Goal: Information Seeking & Learning: Learn about a topic

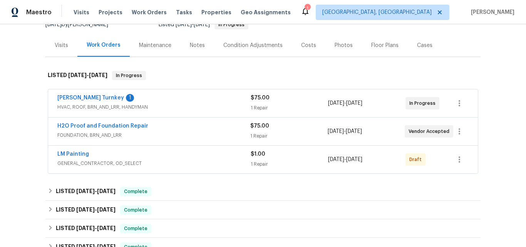
scroll to position [86, 0]
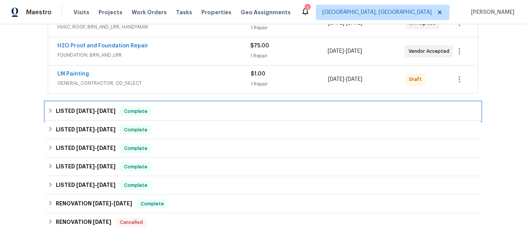
click at [83, 113] on span "[DATE]" at bounding box center [85, 110] width 18 height 5
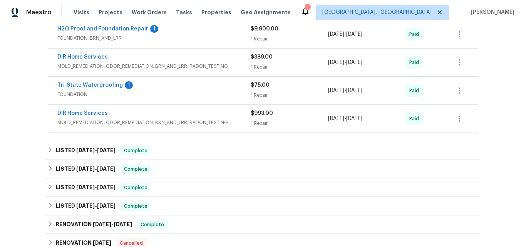
scroll to position [278, 0]
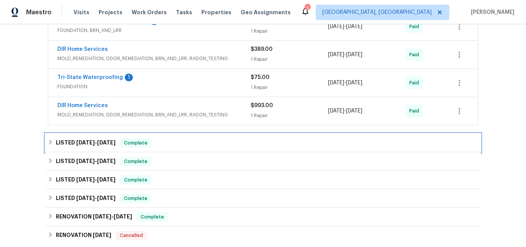
drag, startPoint x: 84, startPoint y: 143, endPoint x: 98, endPoint y: 142, distance: 14.0
click at [84, 143] on span "[DATE]" at bounding box center [85, 142] width 18 height 5
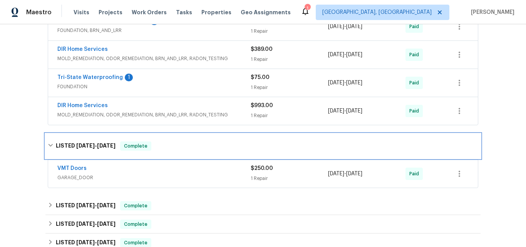
scroll to position [317, 0]
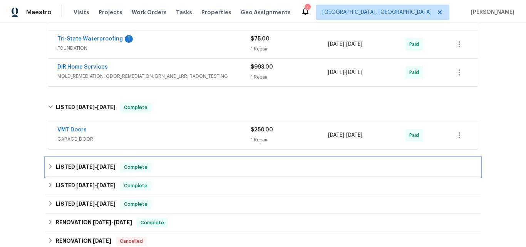
click at [83, 164] on span "[DATE]" at bounding box center [85, 166] width 18 height 5
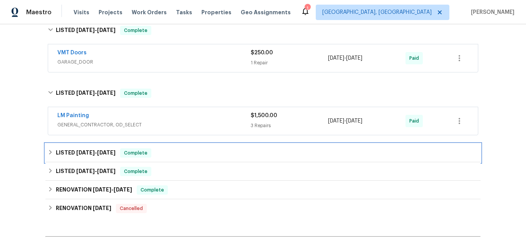
drag, startPoint x: 88, startPoint y: 151, endPoint x: 101, endPoint y: 129, distance: 25.0
click at [88, 151] on span "[DATE]" at bounding box center [85, 152] width 18 height 5
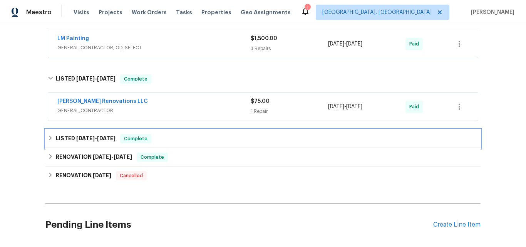
click at [87, 136] on span "[DATE]" at bounding box center [85, 137] width 18 height 5
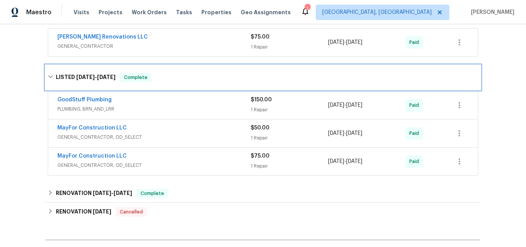
scroll to position [547, 0]
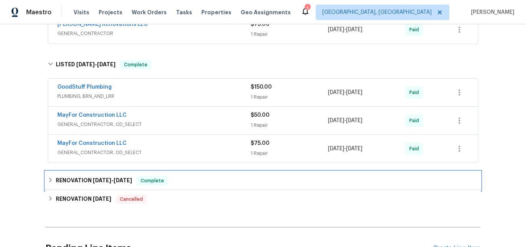
click at [74, 179] on h6 "RENOVATION [DATE] - [DATE]" at bounding box center [94, 180] width 76 height 9
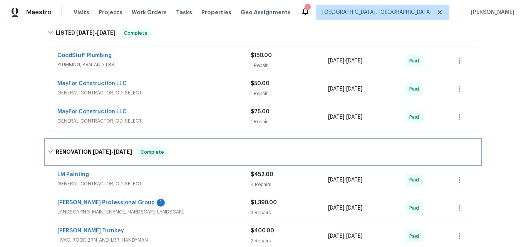
scroll to position [663, 0]
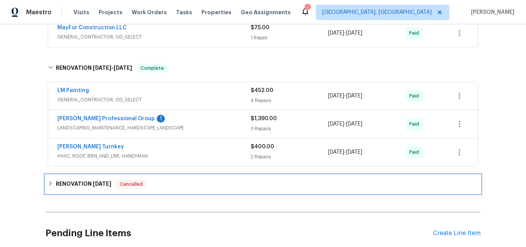
drag, startPoint x: 82, startPoint y: 183, endPoint x: 91, endPoint y: 164, distance: 21.2
click at [82, 183] on h6 "RENOVATION [DATE]" at bounding box center [83, 183] width 55 height 9
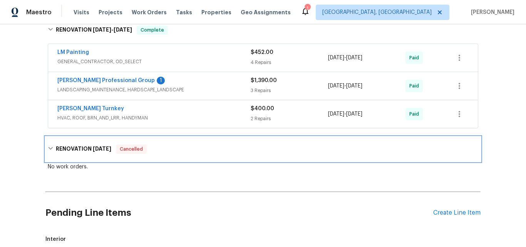
scroll to position [701, 0]
